Goal: Check status: Check status

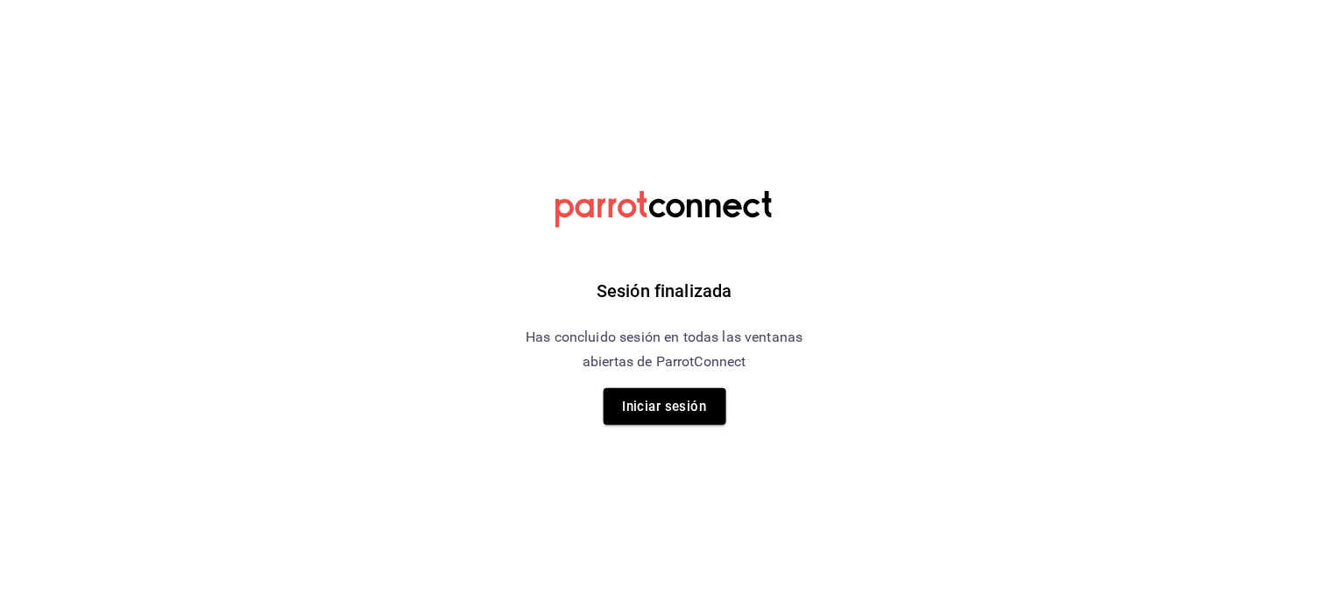
click at [641, 407] on button "Iniciar sesión" at bounding box center [664, 406] width 123 height 37
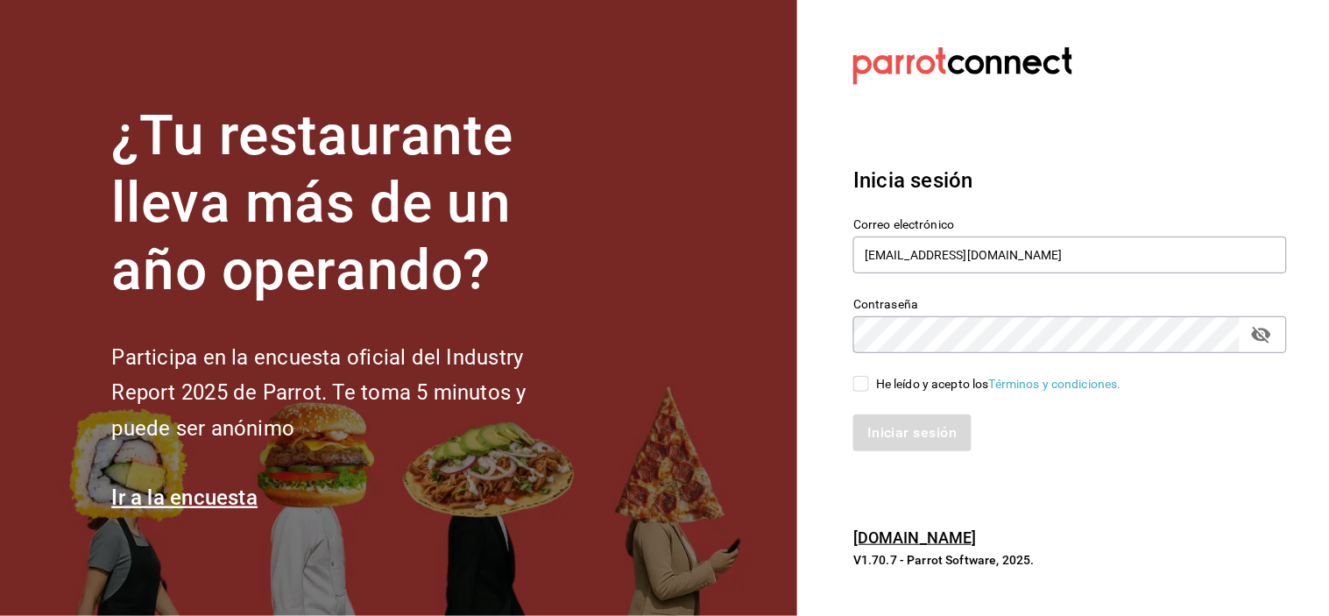
click at [860, 377] on input "He leído y acepto los Términos y condiciones." at bounding box center [861, 384] width 16 height 16
checkbox input "true"
click at [887, 427] on button "Iniciar sesión" at bounding box center [912, 432] width 119 height 37
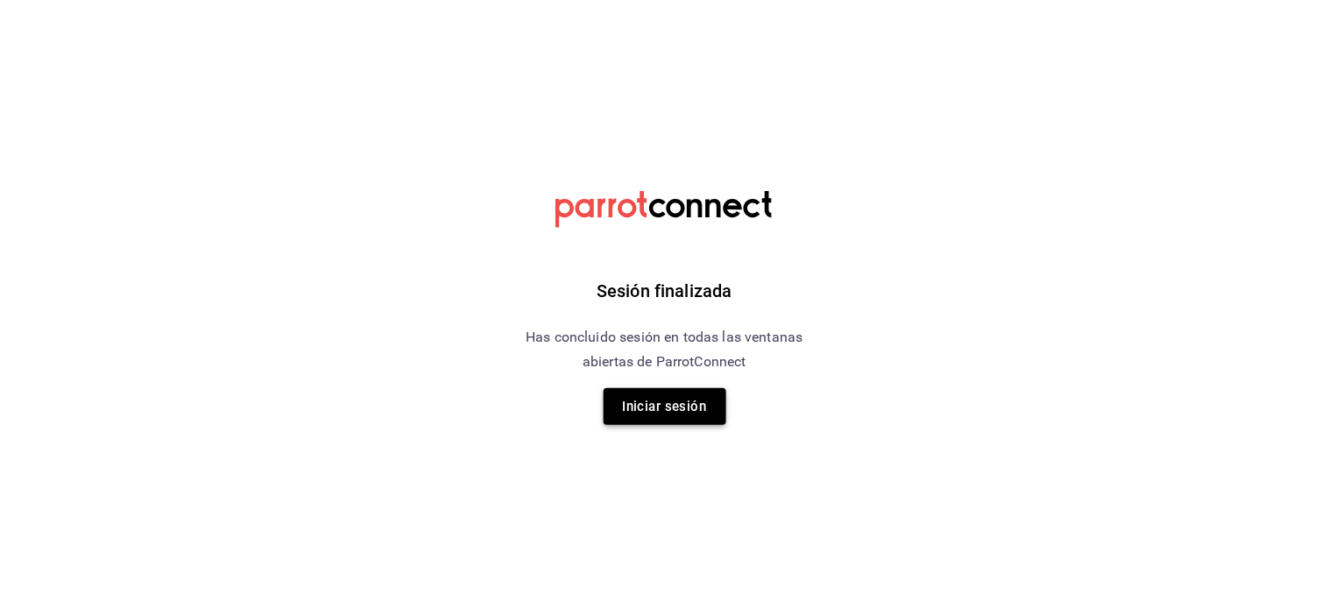
click at [657, 396] on button "Iniciar sesión" at bounding box center [664, 406] width 123 height 37
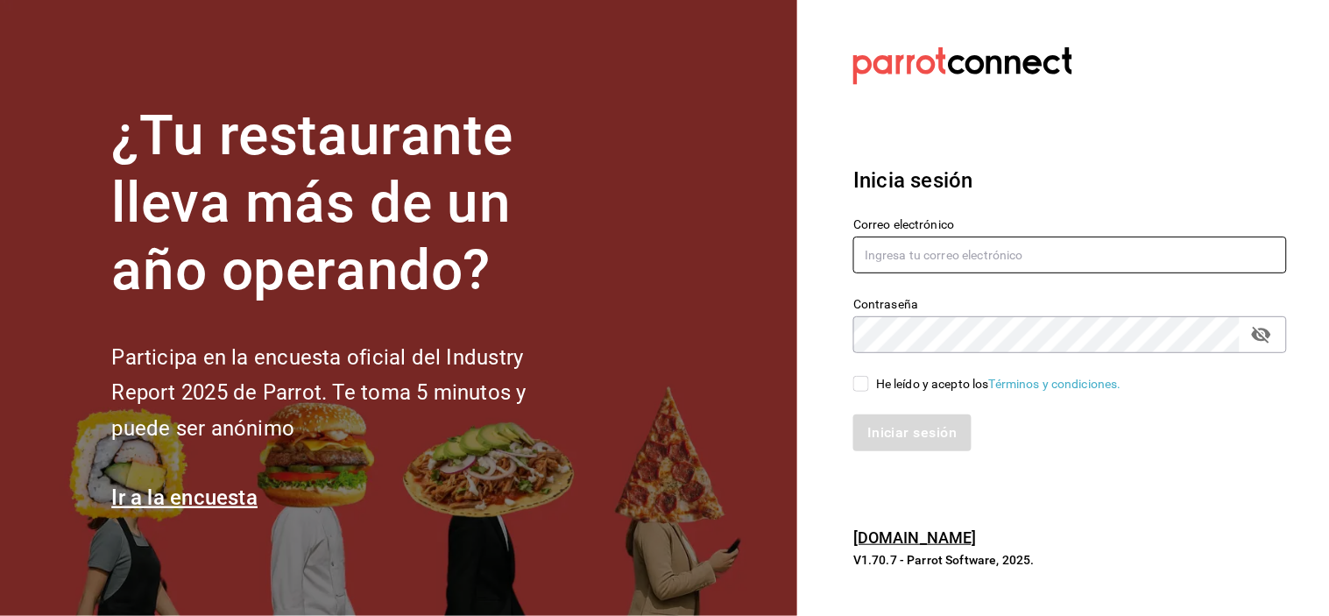
type input "[EMAIL_ADDRESS][DOMAIN_NAME]"
click at [861, 375] on label "He leído y acepto los Términos y condiciones." at bounding box center [987, 384] width 268 height 18
click at [861, 376] on input "He leído y acepto los Términos y condiciones." at bounding box center [861, 384] width 16 height 16
checkbox input "true"
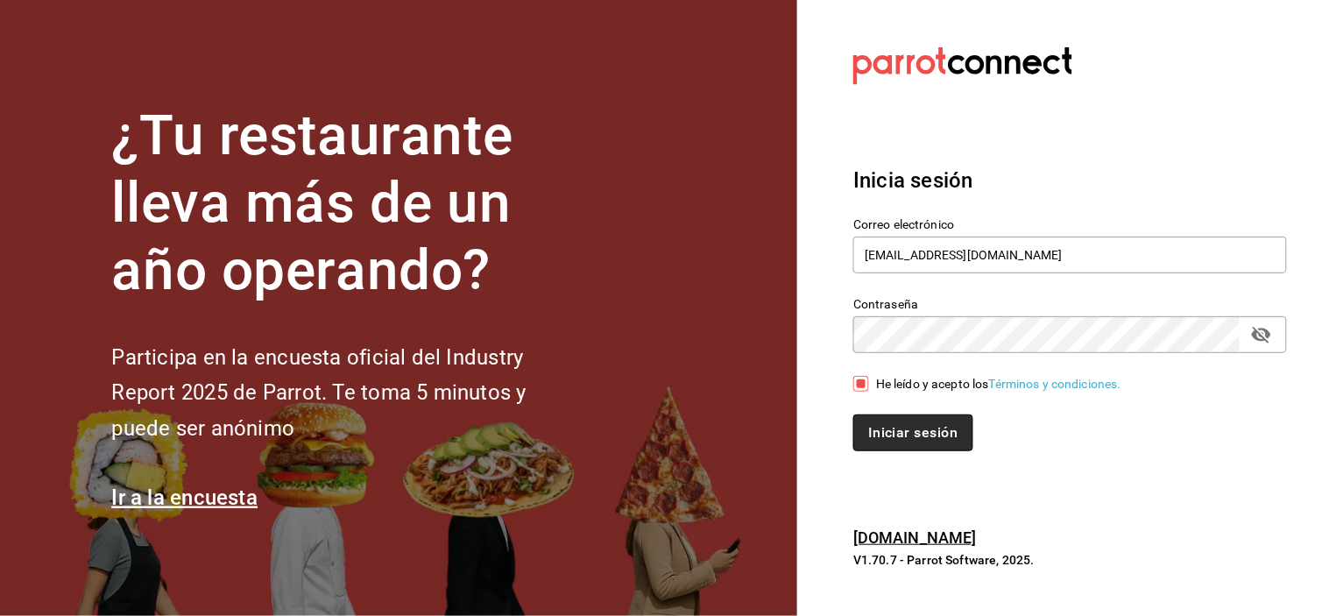
click at [912, 440] on button "Iniciar sesión" at bounding box center [912, 432] width 119 height 37
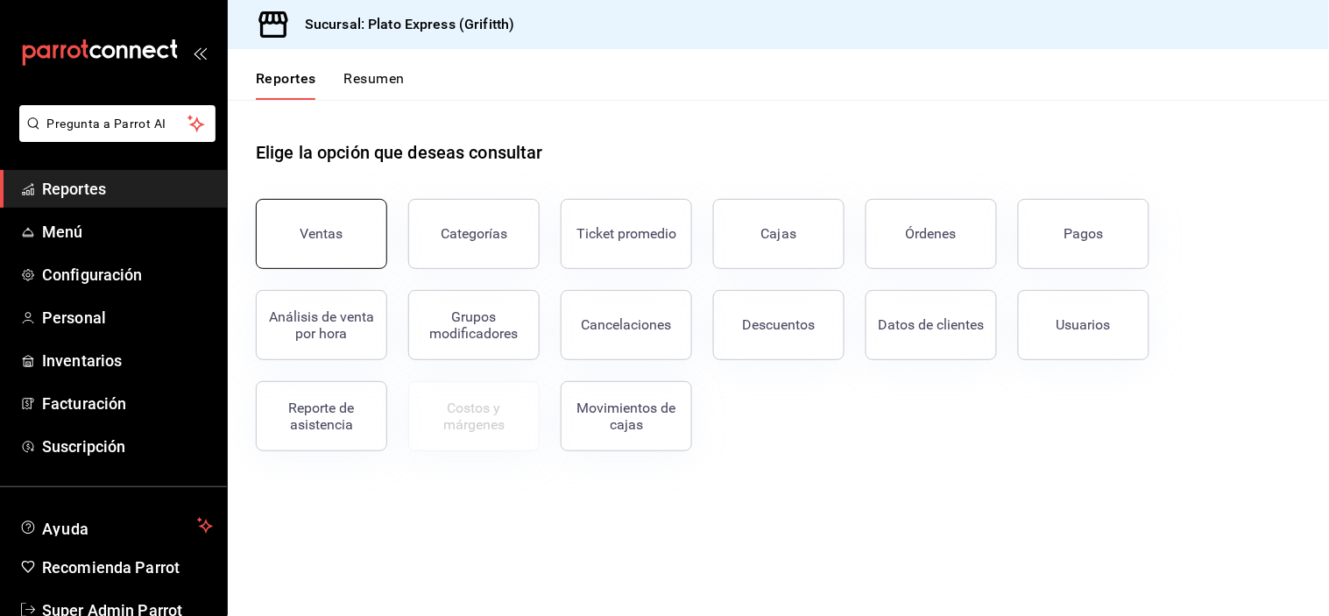
click at [346, 212] on button "Ventas" at bounding box center [321, 234] width 131 height 70
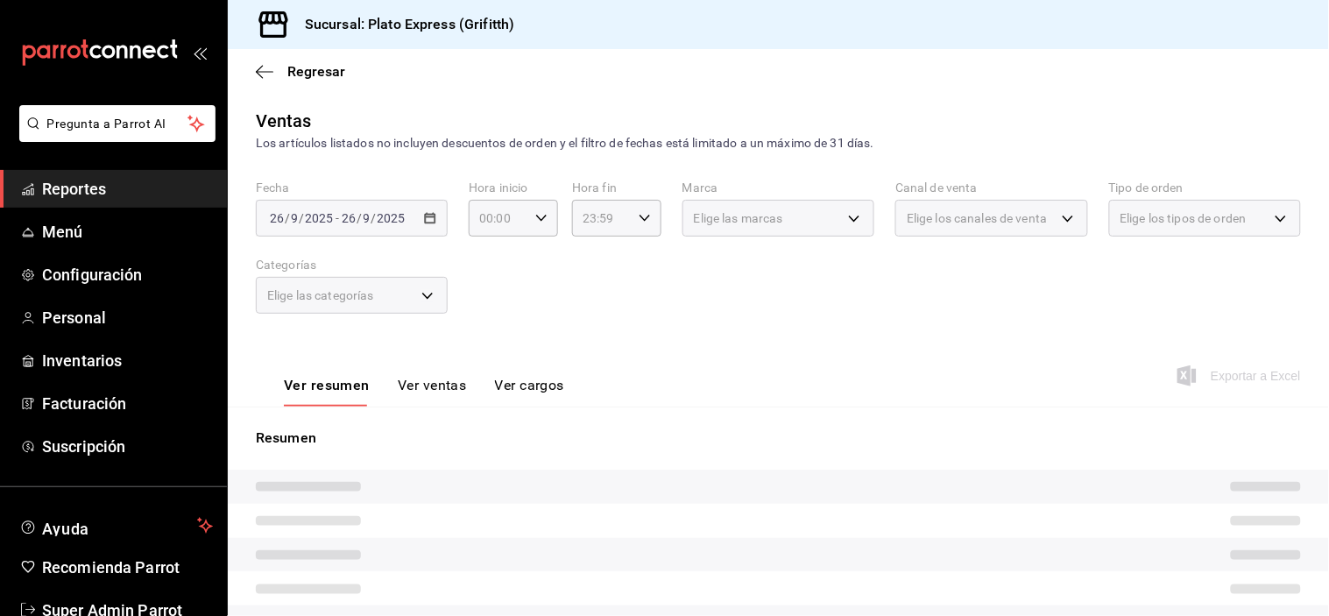
click at [434, 215] on div "[DATE] [DATE] - [DATE] [DATE]" at bounding box center [352, 218] width 192 height 37
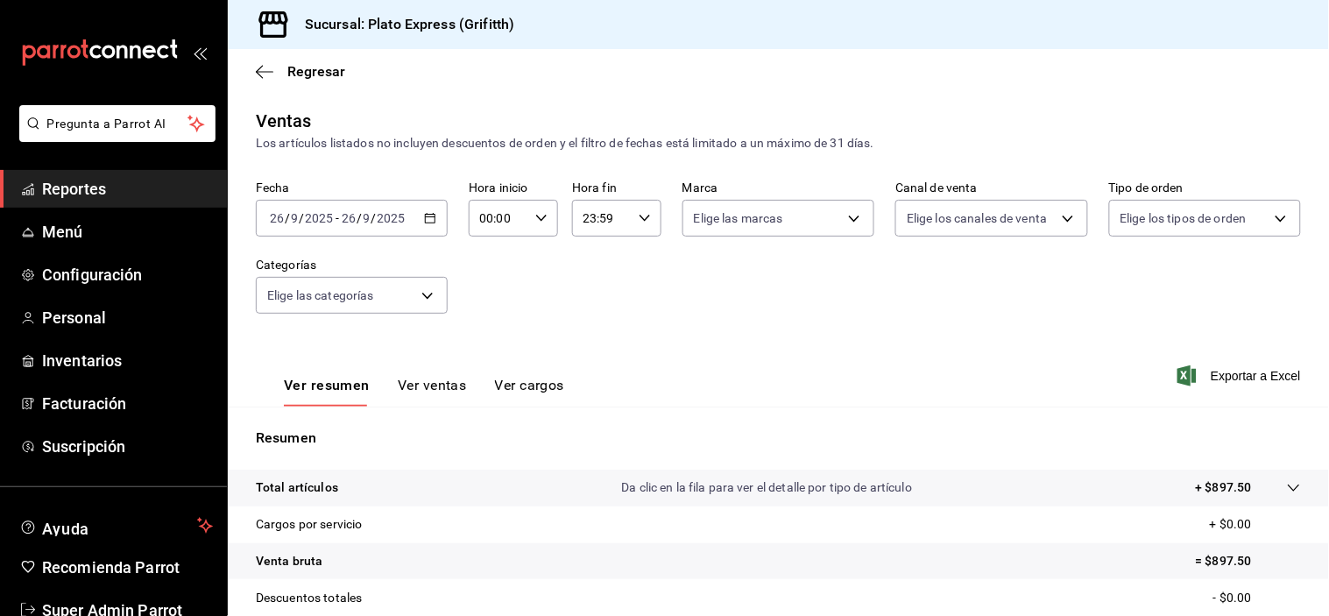
click at [434, 215] on div "[DATE] [DATE] - [DATE] [DATE]" at bounding box center [352, 218] width 192 height 37
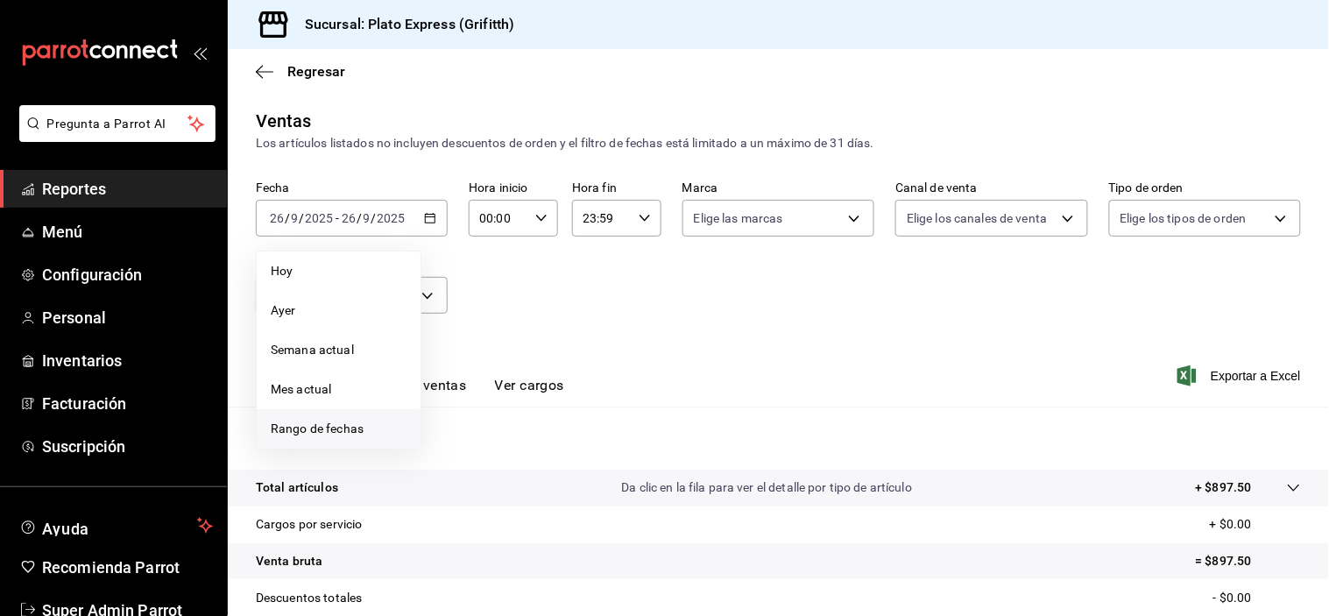
click at [379, 424] on span "Rango de fechas" at bounding box center [339, 429] width 136 height 18
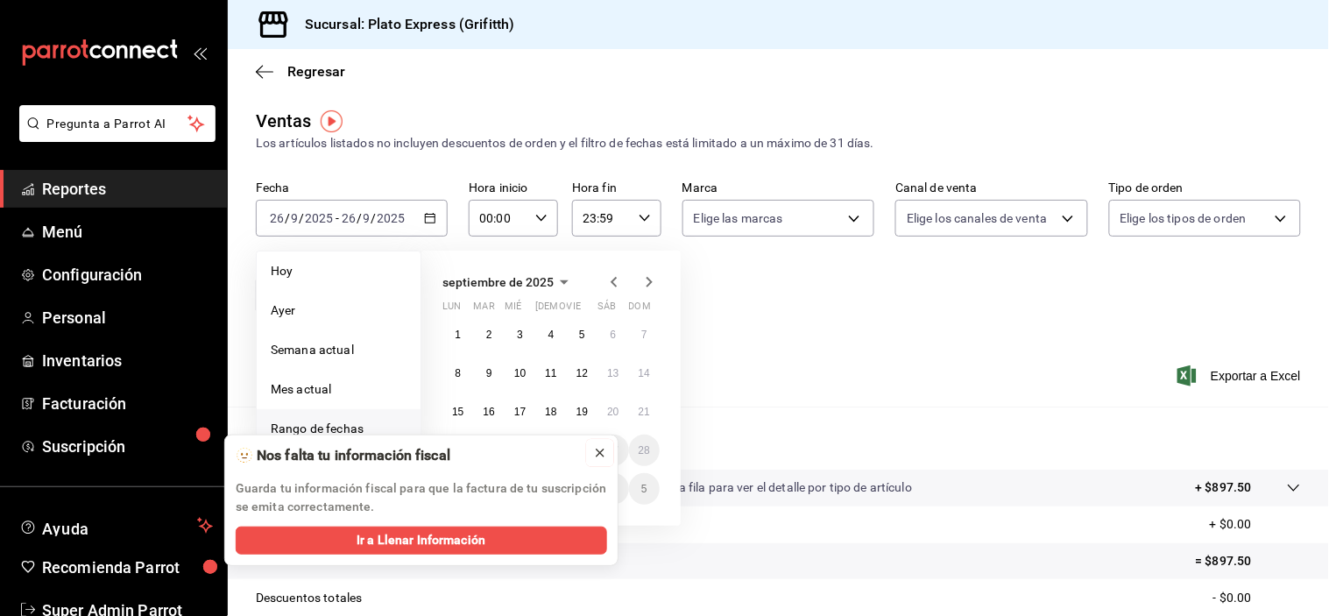
click at [599, 455] on icon at bounding box center [600, 453] width 14 height 14
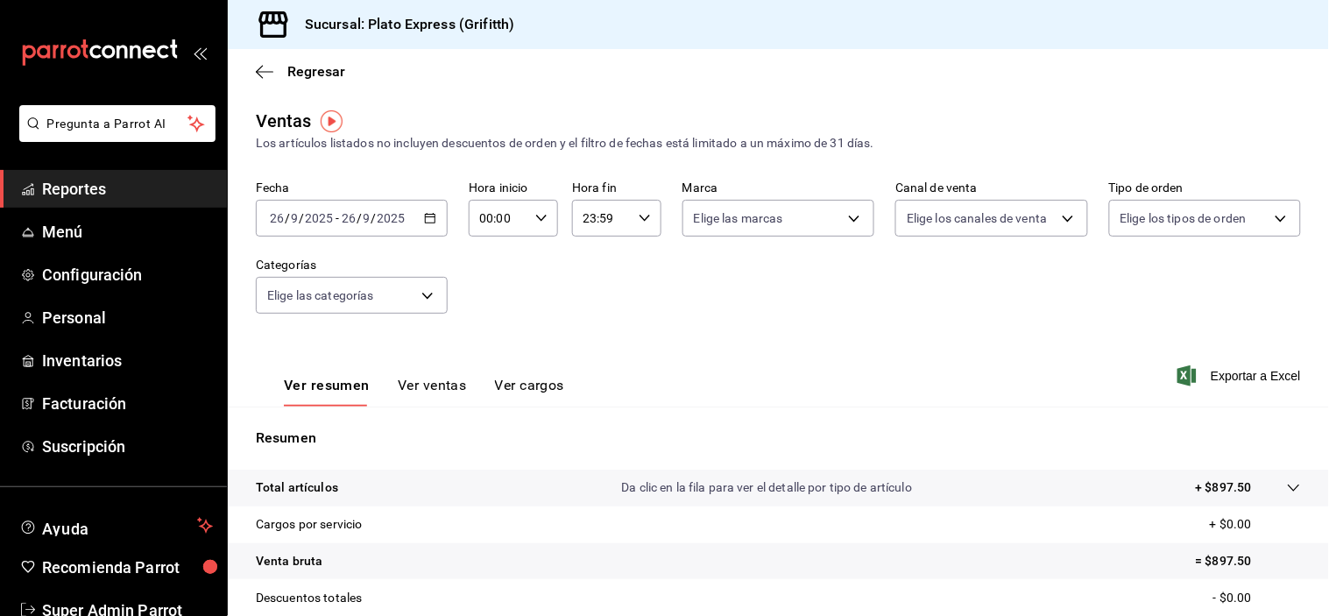
click at [426, 222] on icon "button" at bounding box center [430, 218] width 12 height 12
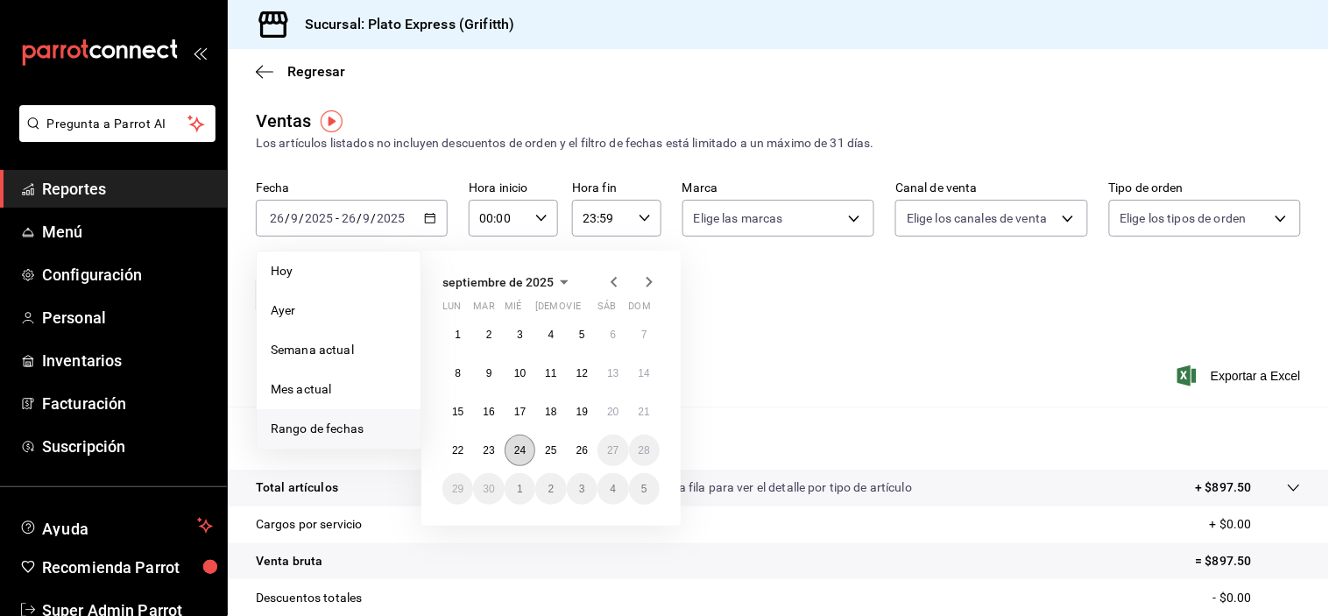
click at [517, 455] on abbr "24" at bounding box center [519, 450] width 11 height 12
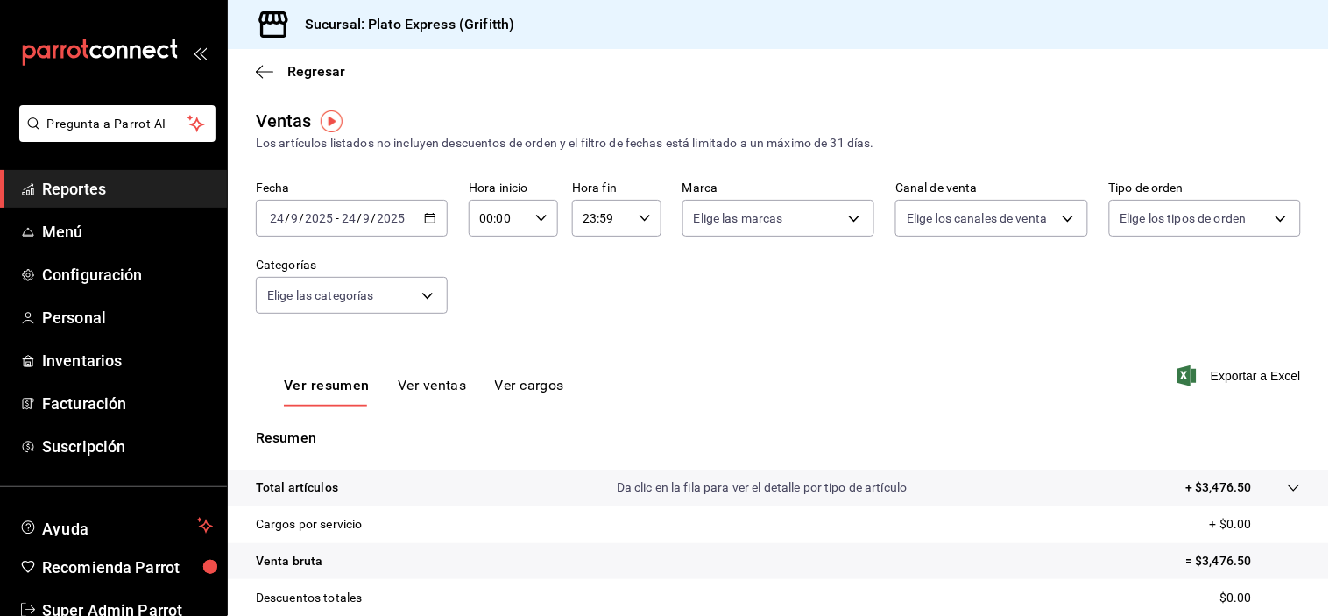
click at [535, 228] on div "00:00 Hora inicio" at bounding box center [513, 218] width 89 height 37
click at [486, 365] on button "02" at bounding box center [487, 347] width 37 height 35
click at [491, 338] on span "09" at bounding box center [488, 331] width 16 height 14
type input "09:00"
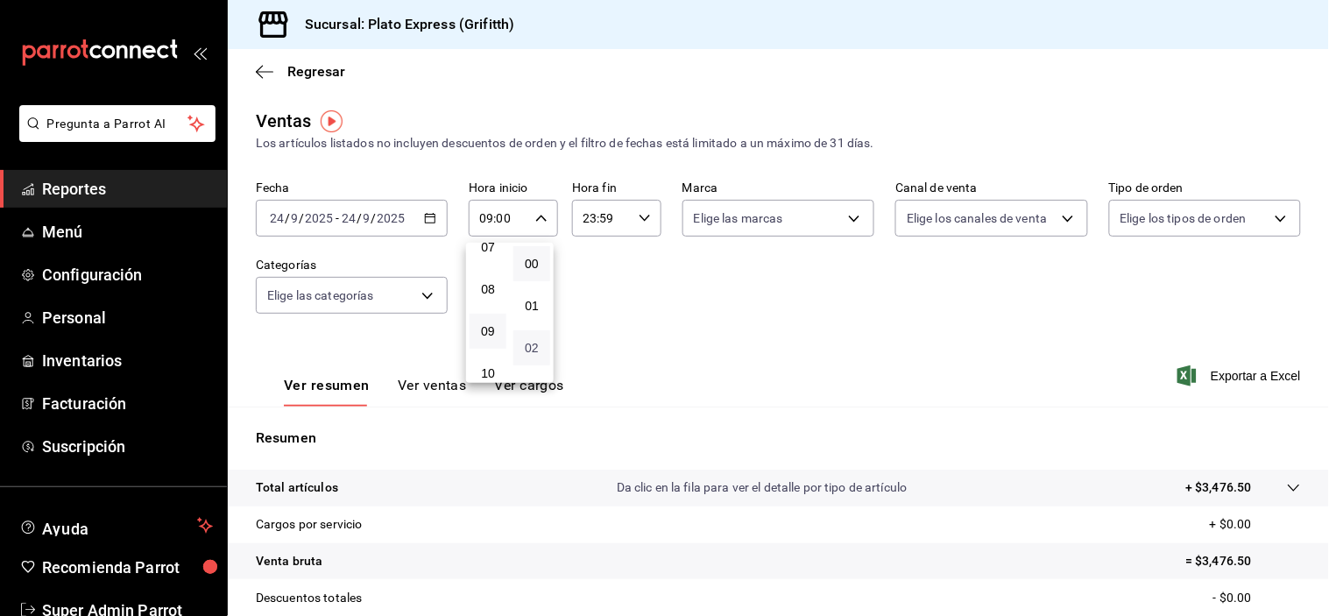
click at [538, 347] on span "02" at bounding box center [532, 348] width 16 height 14
click at [529, 318] on span "40" at bounding box center [532, 311] width 16 height 14
type input "09:40"
click at [708, 279] on div at bounding box center [664, 308] width 1329 height 616
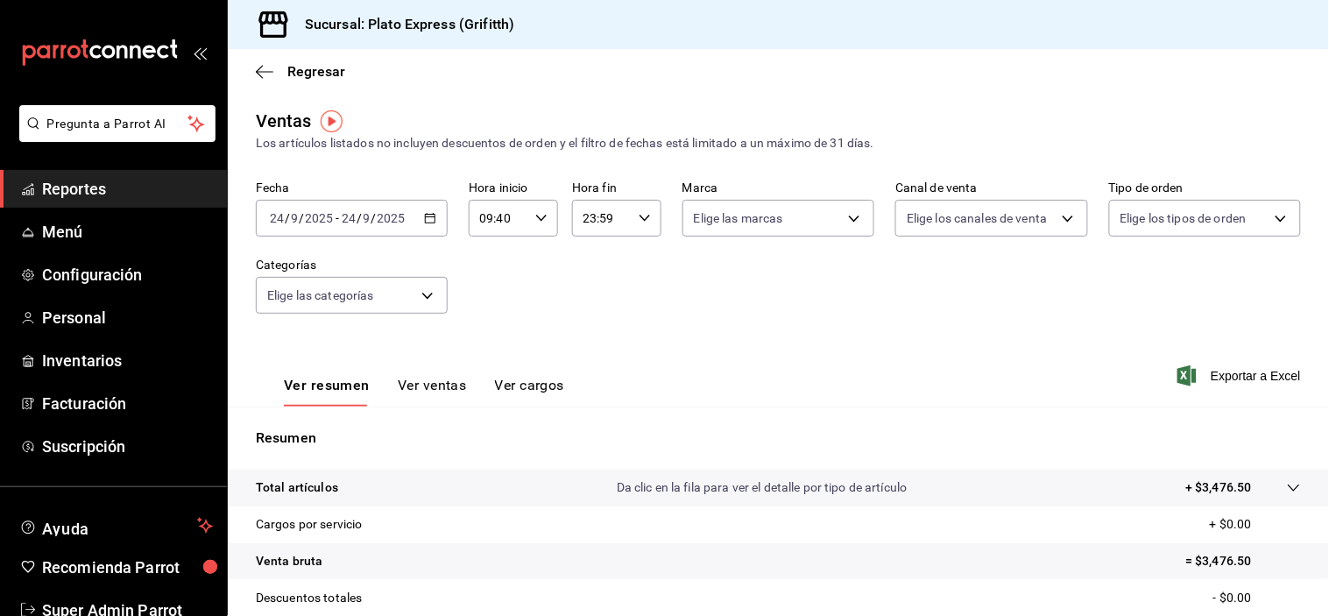
click at [429, 223] on \(Stroke\) "button" at bounding box center [430, 219] width 11 height 10
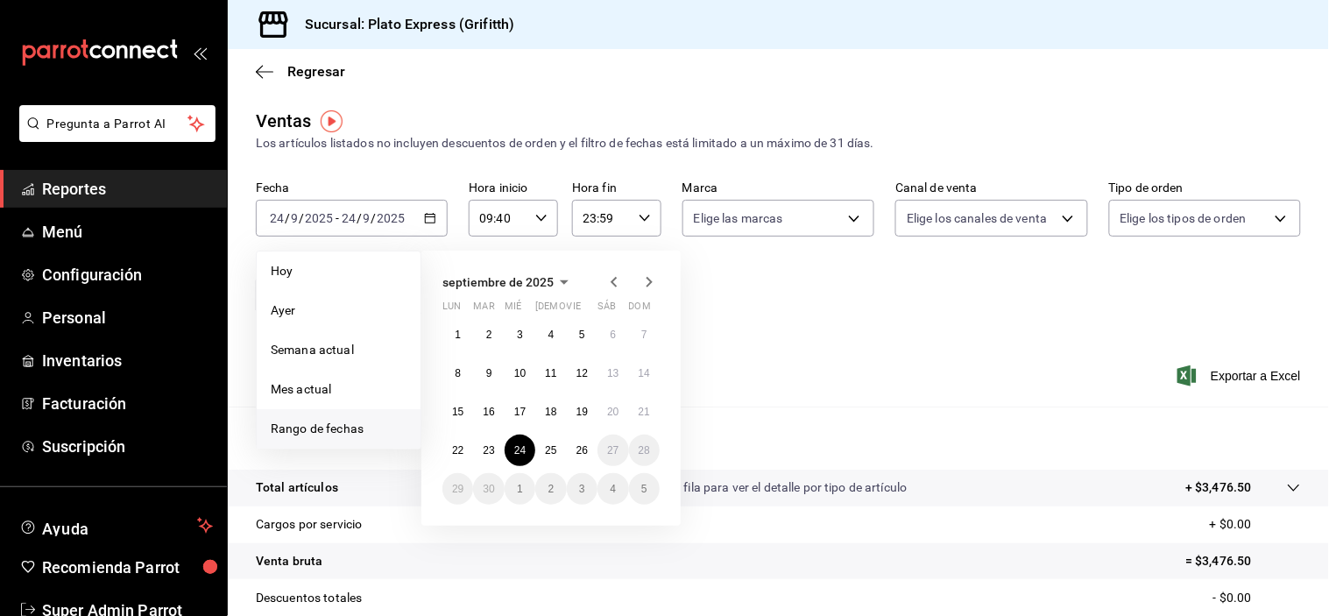
click at [734, 311] on div "Fecha [DATE] [DATE] - [DATE] [DATE] [DATE] [DATE] Semana actual Mes actual [GEO…" at bounding box center [778, 257] width 1045 height 154
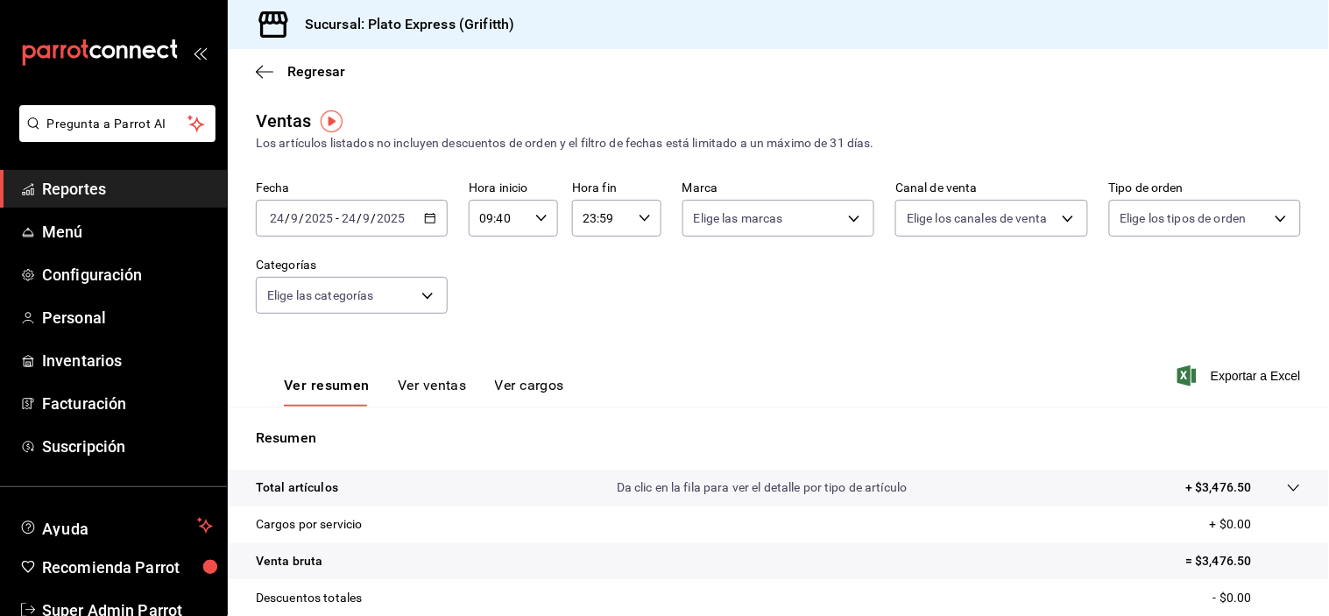
click at [416, 380] on button "Ver ventas" at bounding box center [432, 392] width 69 height 30
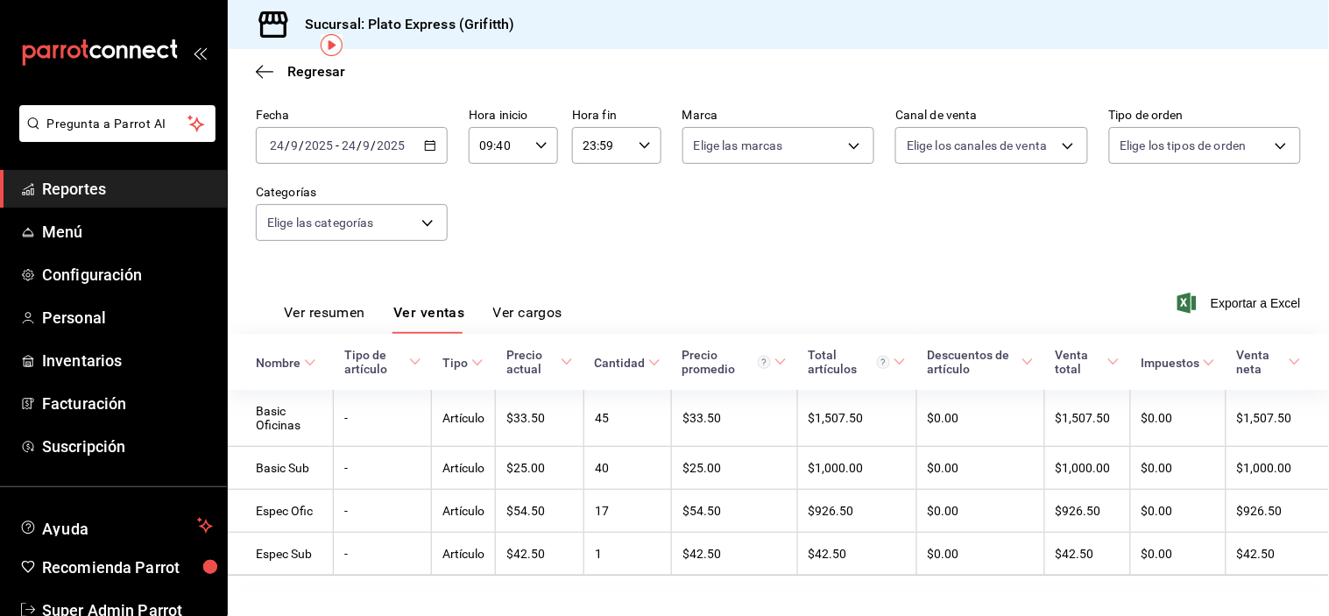
scroll to position [100, 0]
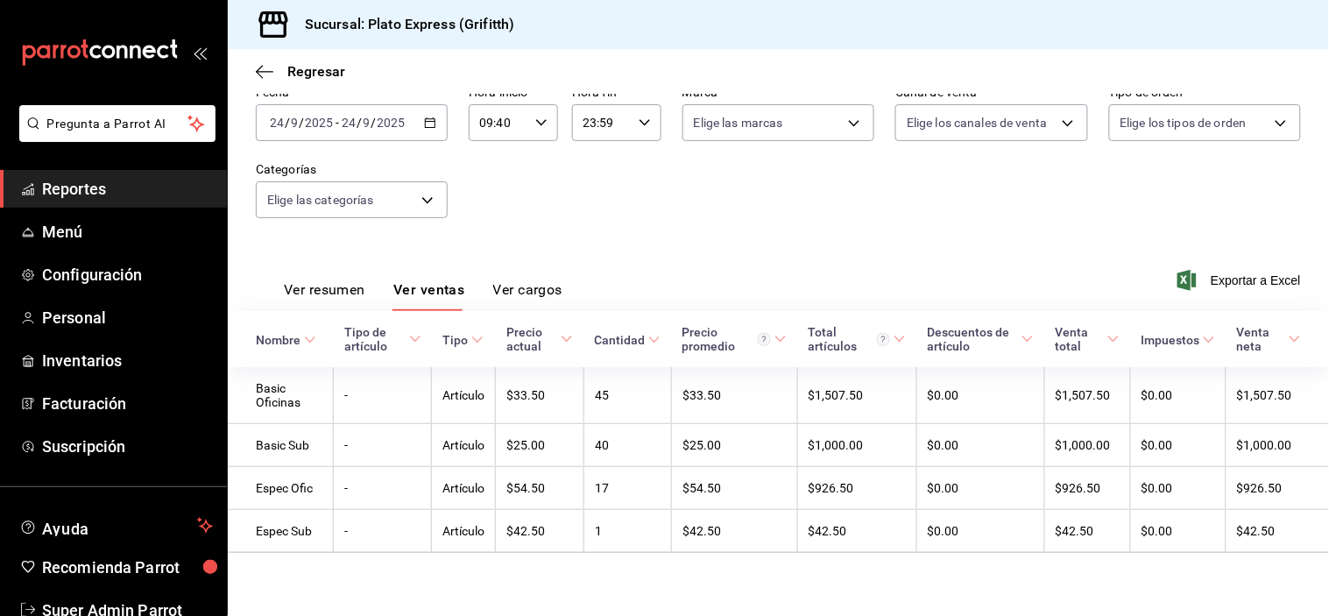
click at [427, 121] on \(Stroke\) "button" at bounding box center [431, 121] width 10 height 1
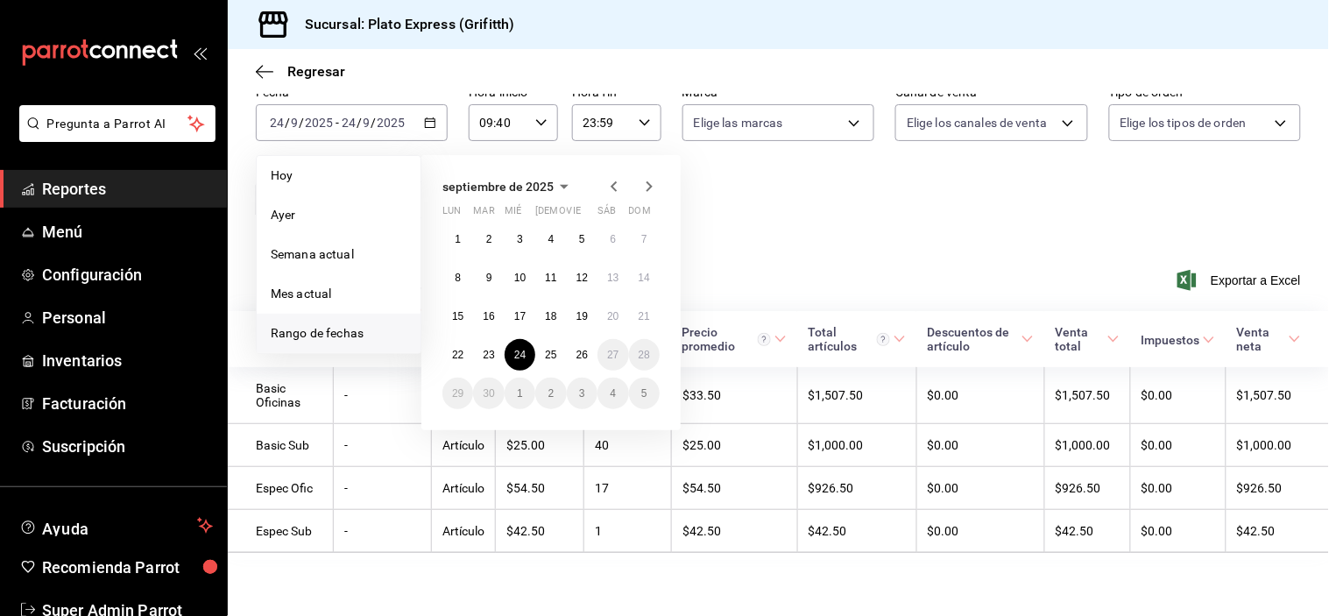
click at [313, 172] on span "Hoy" at bounding box center [339, 175] width 136 height 18
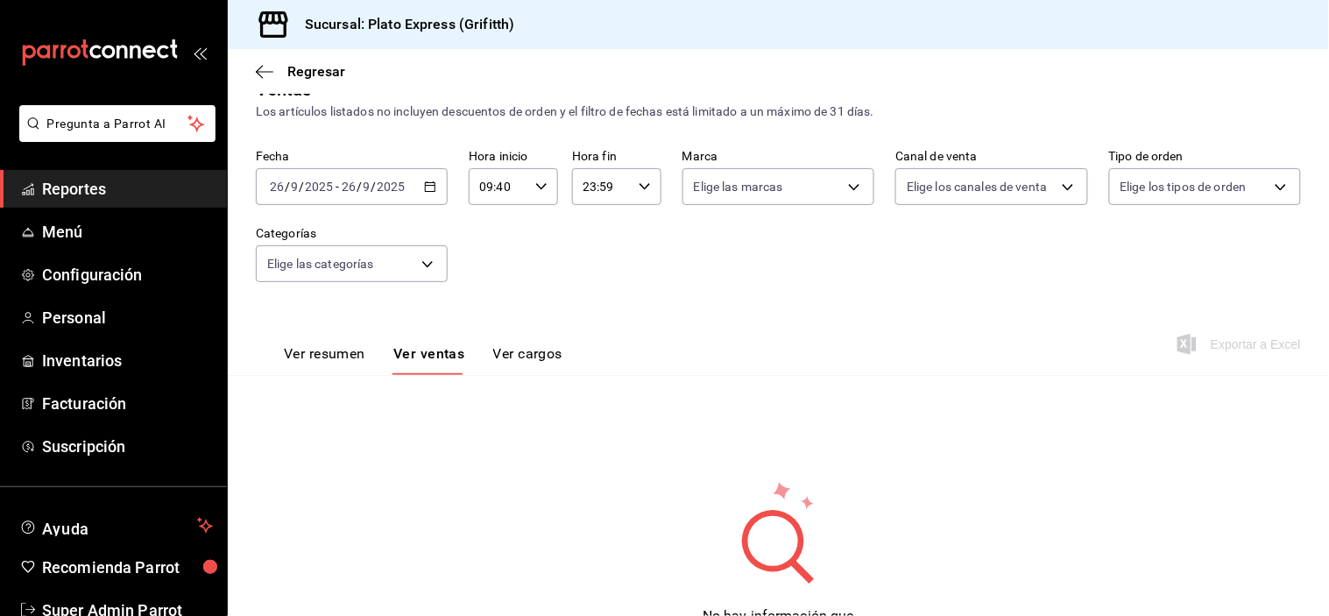
scroll to position [100, 0]
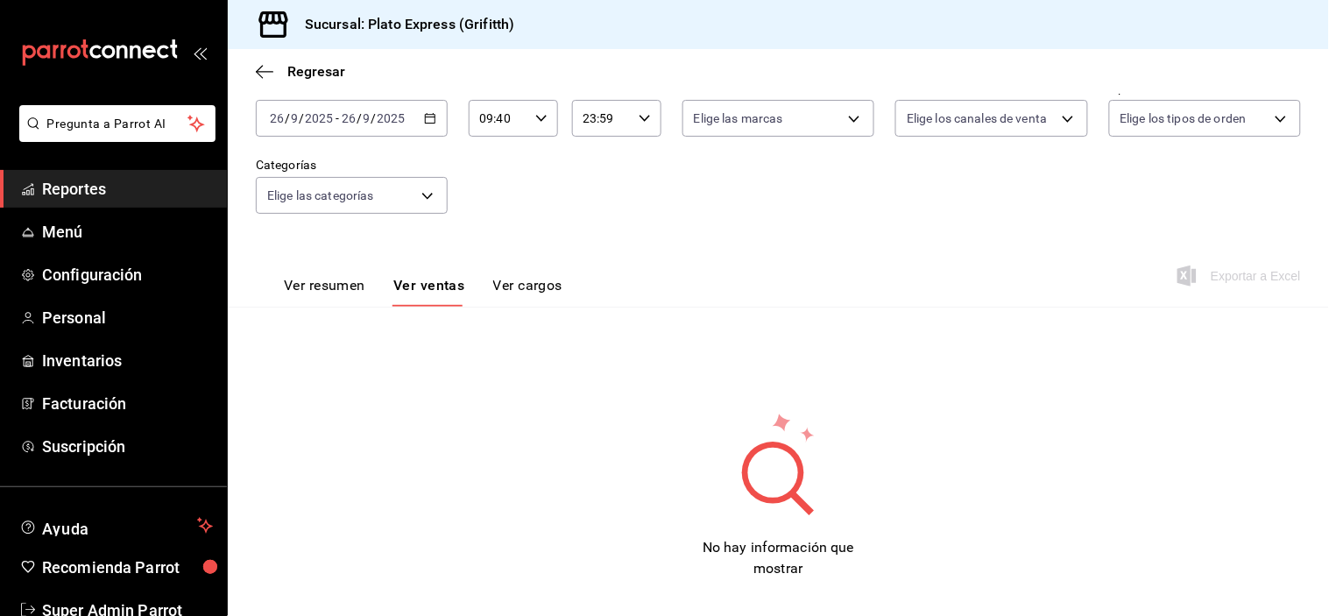
click at [543, 116] on icon "button" at bounding box center [541, 118] width 12 height 12
click at [492, 157] on span "09" at bounding box center [488, 150] width 16 height 14
click at [492, 165] on span "00" at bounding box center [488, 163] width 16 height 14
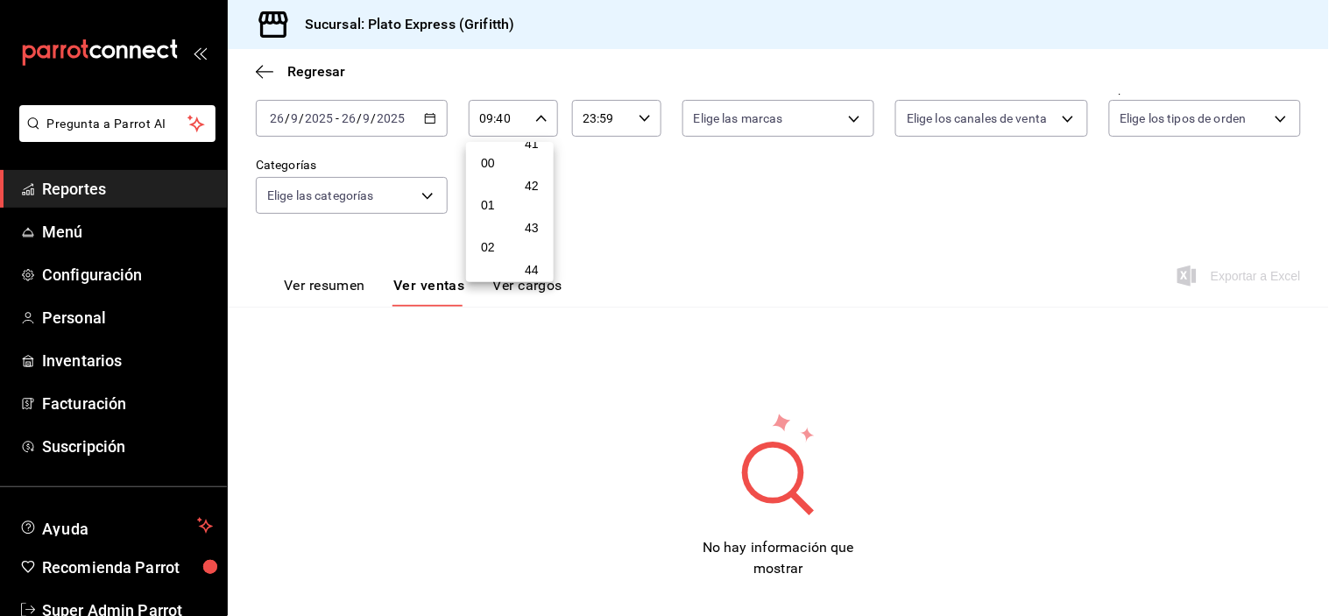
type input "00:40"
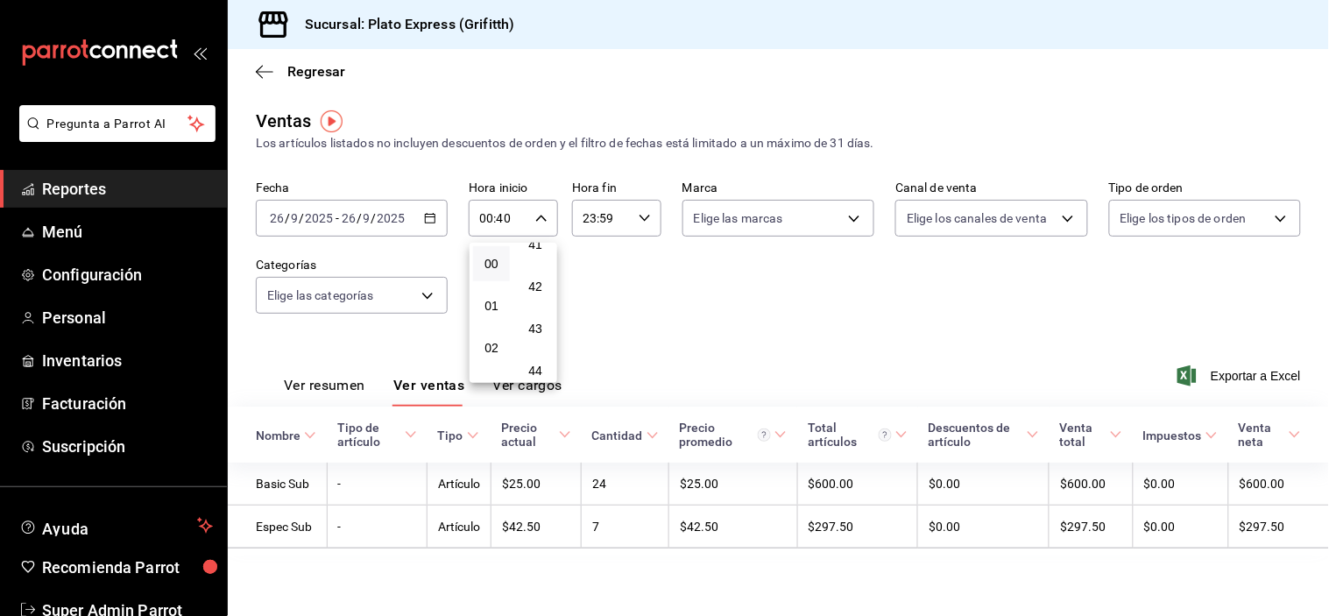
click at [749, 293] on div at bounding box center [664, 308] width 1329 height 616
click at [333, 399] on button "Ver resumen" at bounding box center [324, 392] width 81 height 30
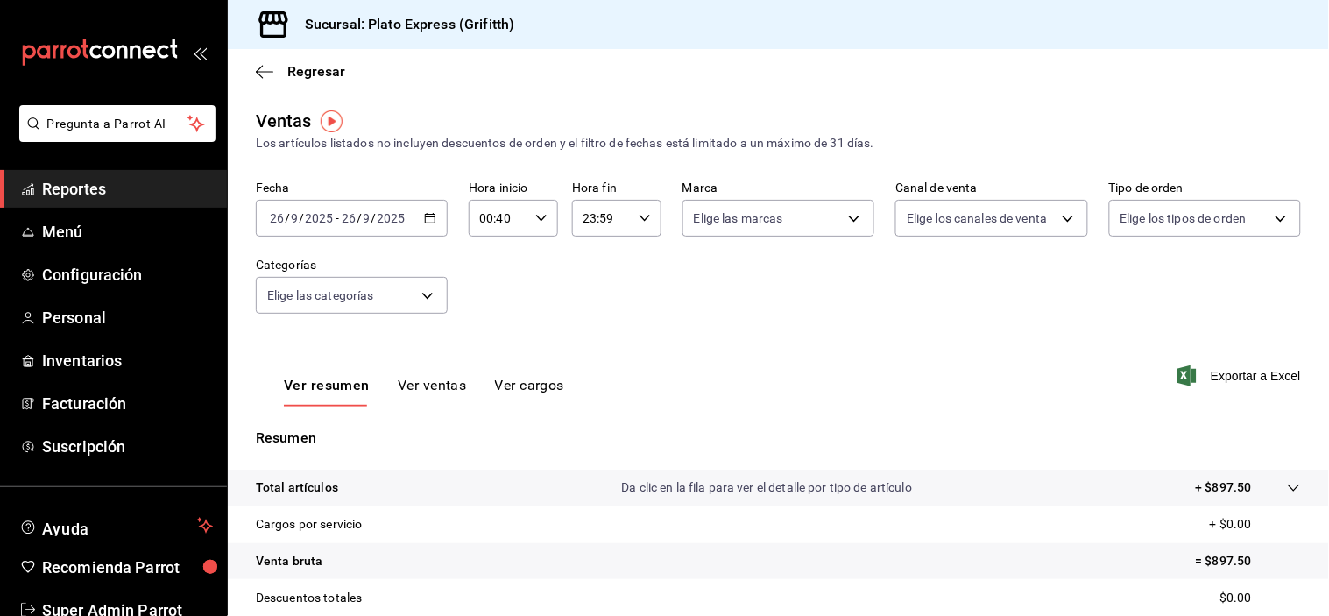
click at [398, 391] on button "Ver ventas" at bounding box center [432, 392] width 69 height 30
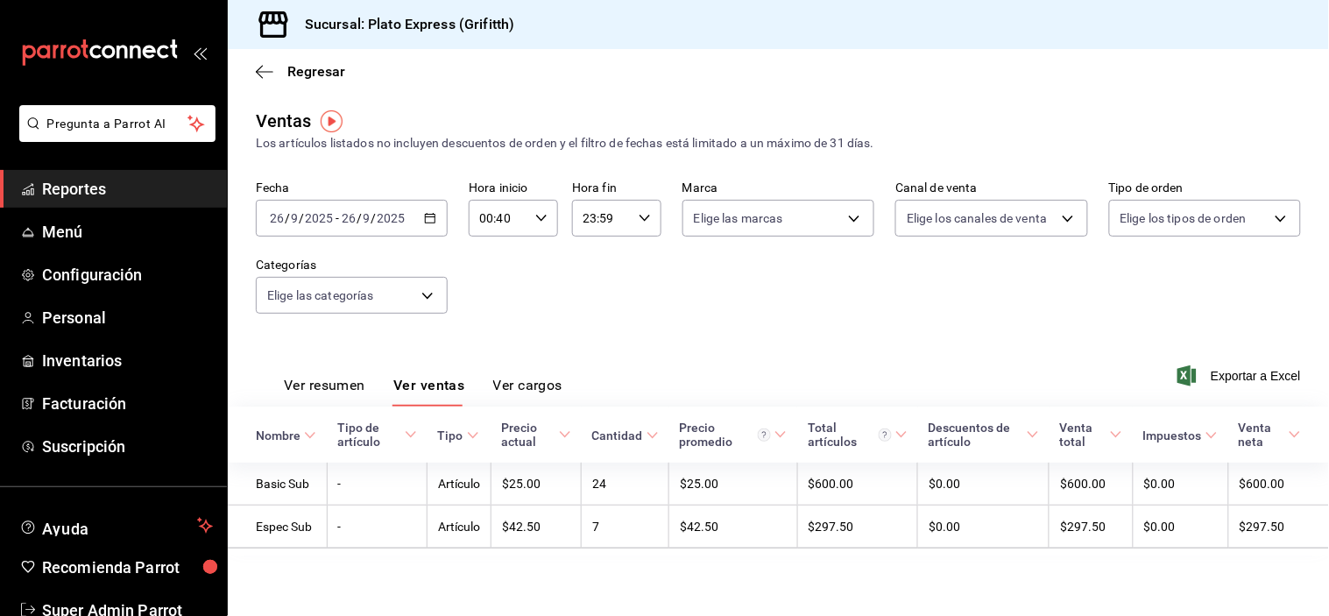
click at [356, 389] on button "Ver resumen" at bounding box center [324, 392] width 81 height 30
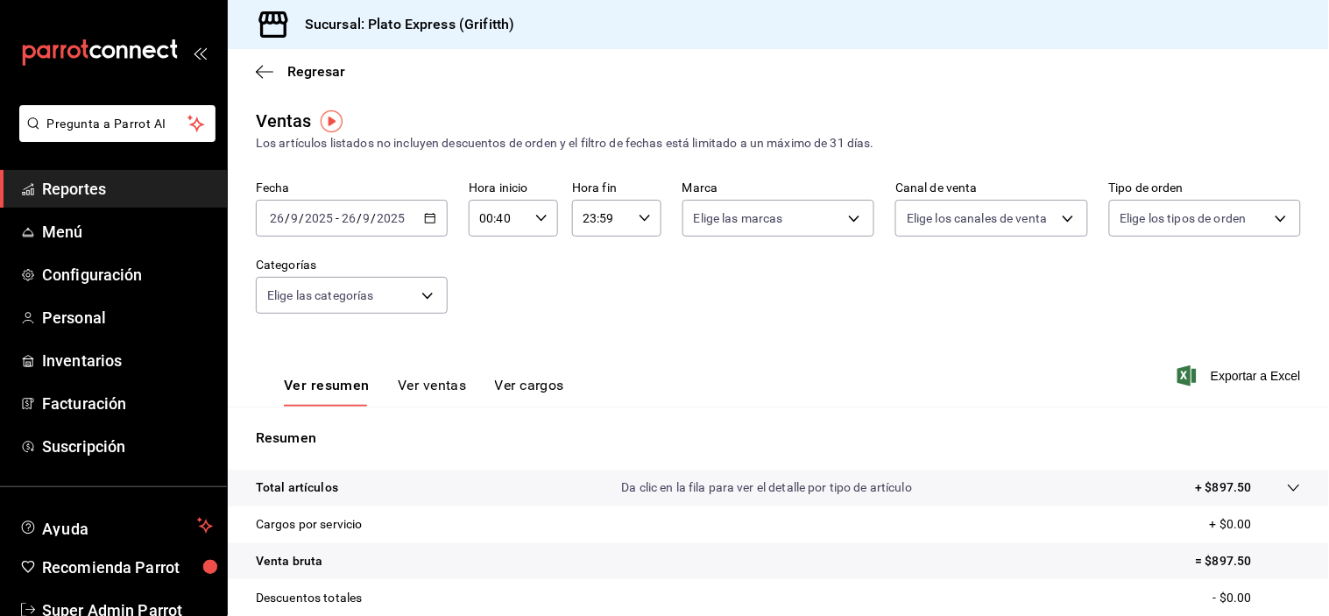
click at [688, 315] on div "Fecha [DATE] [DATE] - [DATE] [DATE] Hora inicio 00:40 Hora inicio Hora fin 23:5…" at bounding box center [778, 257] width 1045 height 154
